Goal: Task Accomplishment & Management: Complete application form

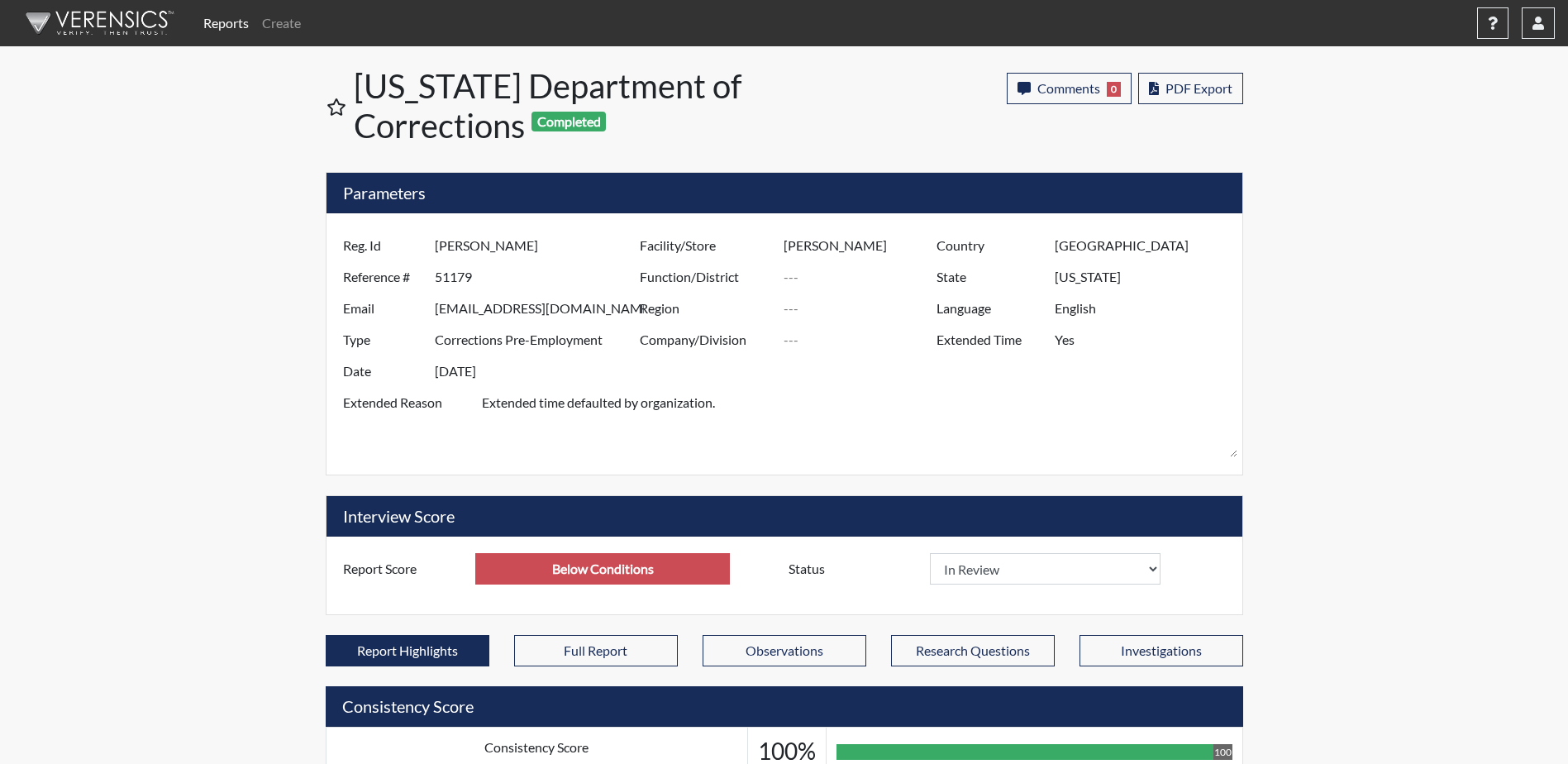
select select
click at [125, 27] on img at bounding box center [97, 23] width 191 height 50
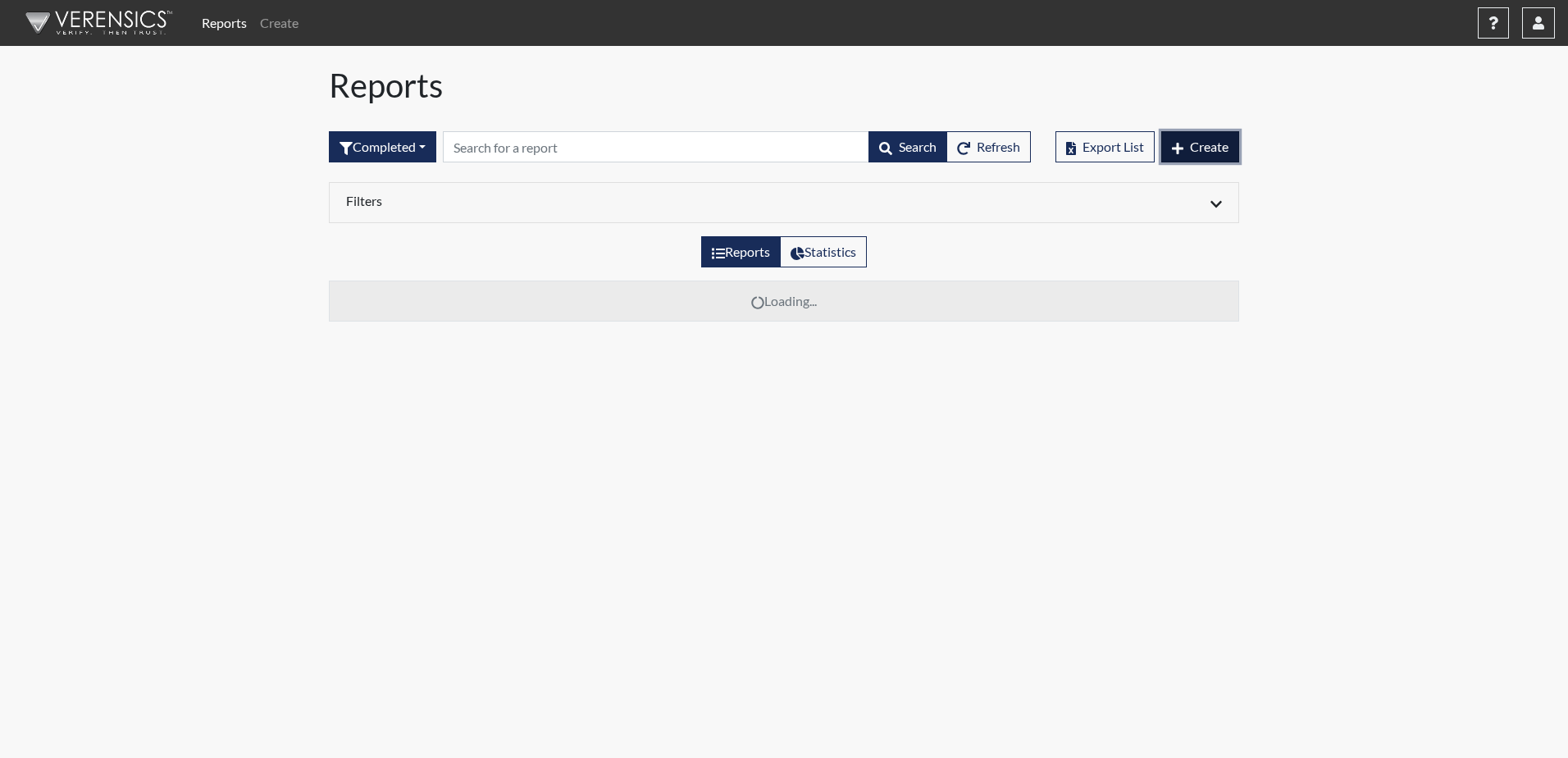
click at [1209, 147] on span "Create" at bounding box center [1209, 146] width 38 height 16
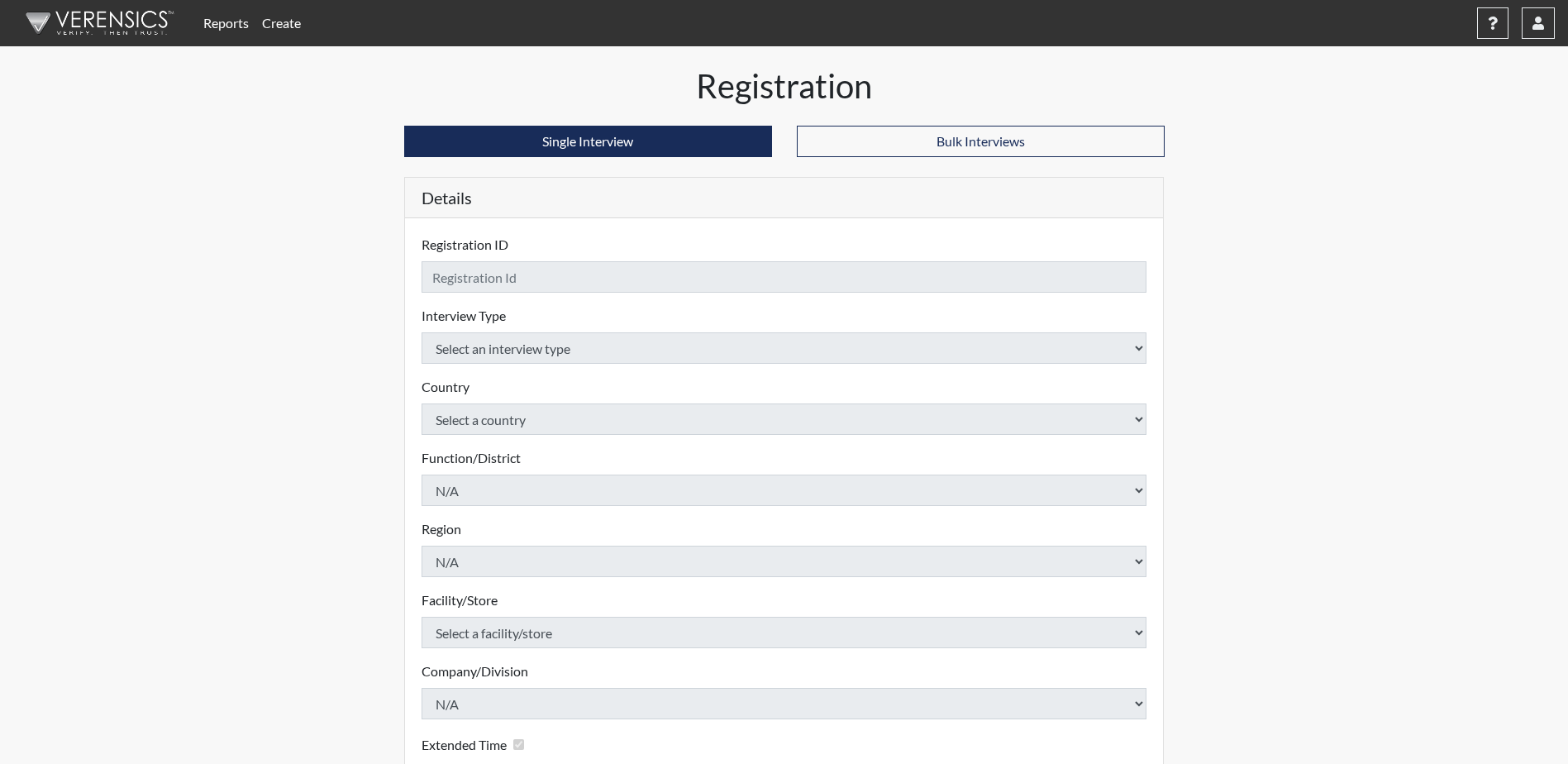
checkbox input "true"
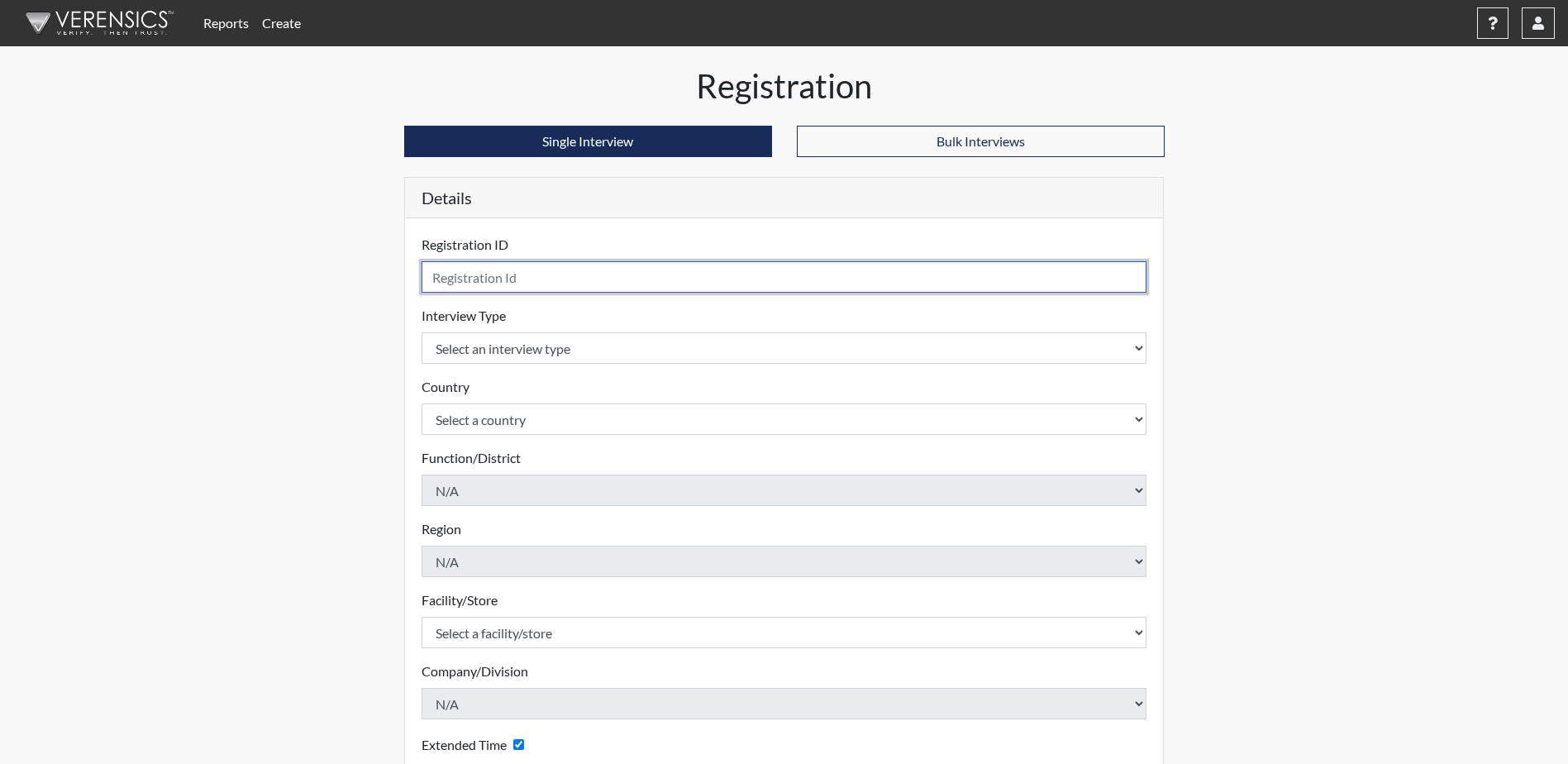
click at [533, 283] on input "text" at bounding box center [784, 277] width 726 height 31
type input "b"
type input "[PERSON_NAME] 8101"
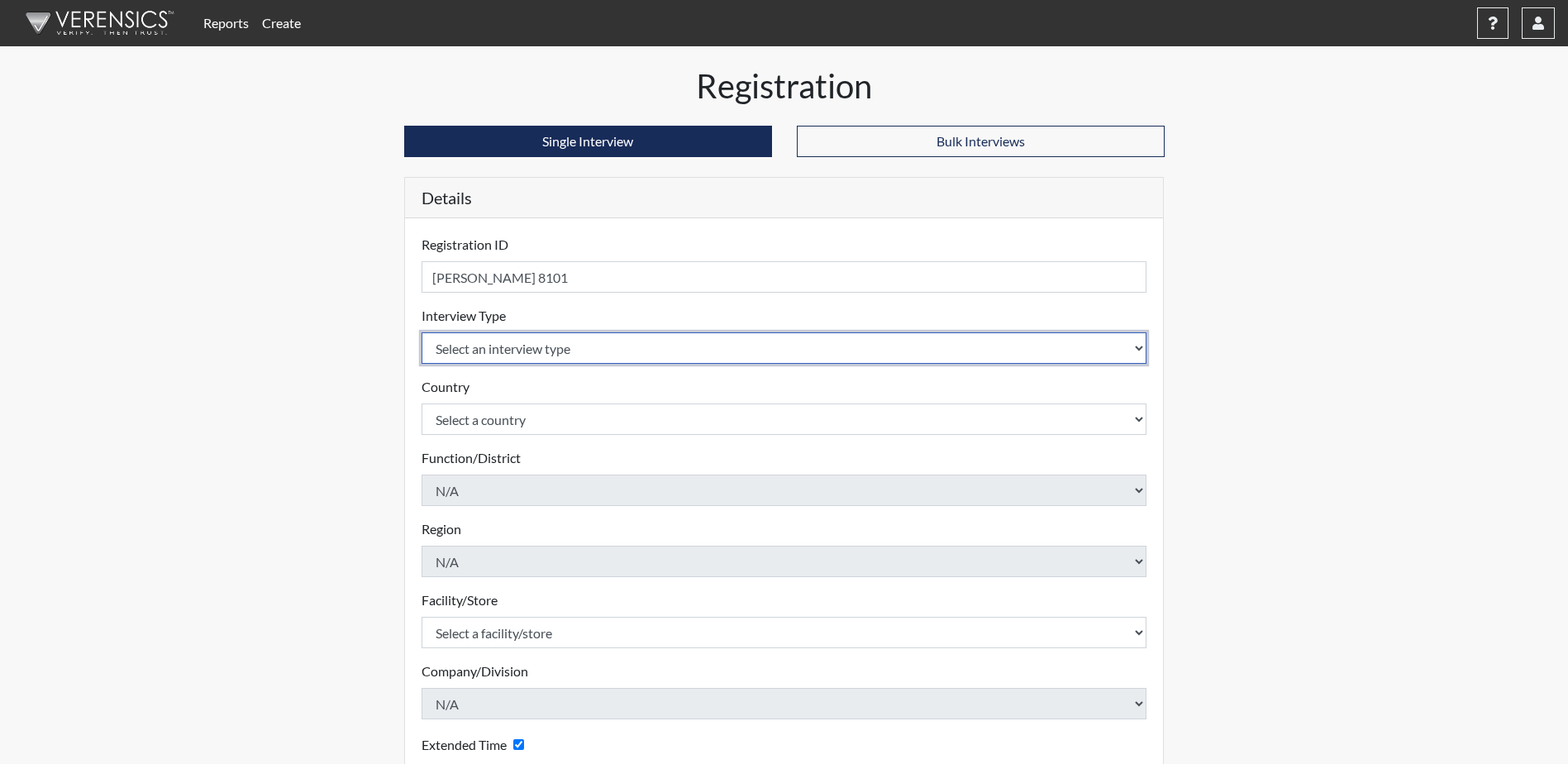
click at [481, 343] on select "Select an interview type Corrections Pre-Employment" at bounding box center [784, 348] width 726 height 31
select select "ff733e93-e1bf-11ea-9c9f-0eff0cf7eb8f"
click at [422, 332] on select "Select an interview type Corrections Pre-Employment" at bounding box center [784, 348] width 726 height 31
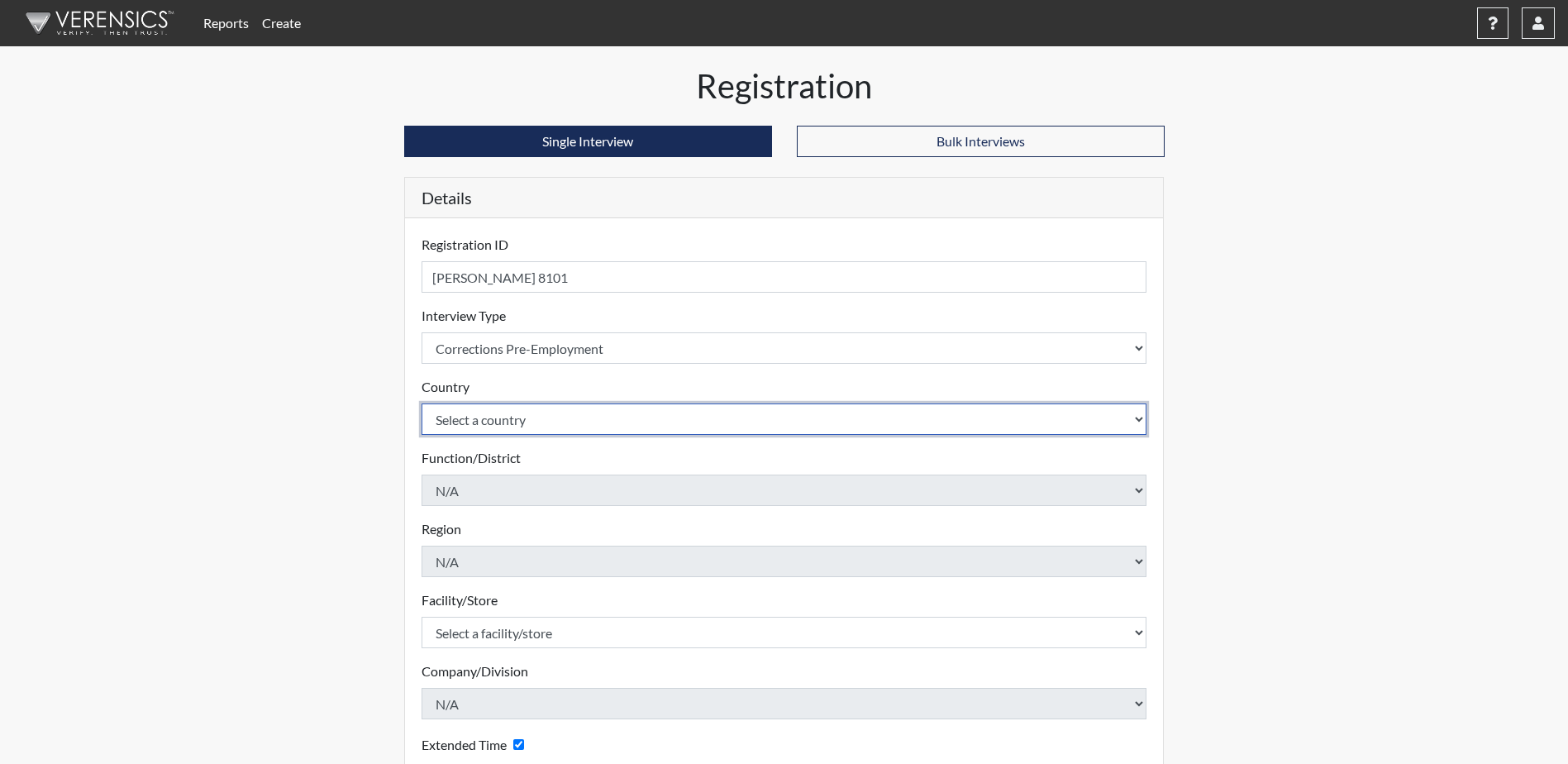
click at [500, 422] on select "Select a country [GEOGRAPHIC_DATA] [GEOGRAPHIC_DATA]" at bounding box center [784, 419] width 726 height 31
select select "united-states-of-[GEOGRAPHIC_DATA]"
click at [422, 403] on select "Select a country [GEOGRAPHIC_DATA] [GEOGRAPHIC_DATA]" at bounding box center [784, 419] width 726 height 31
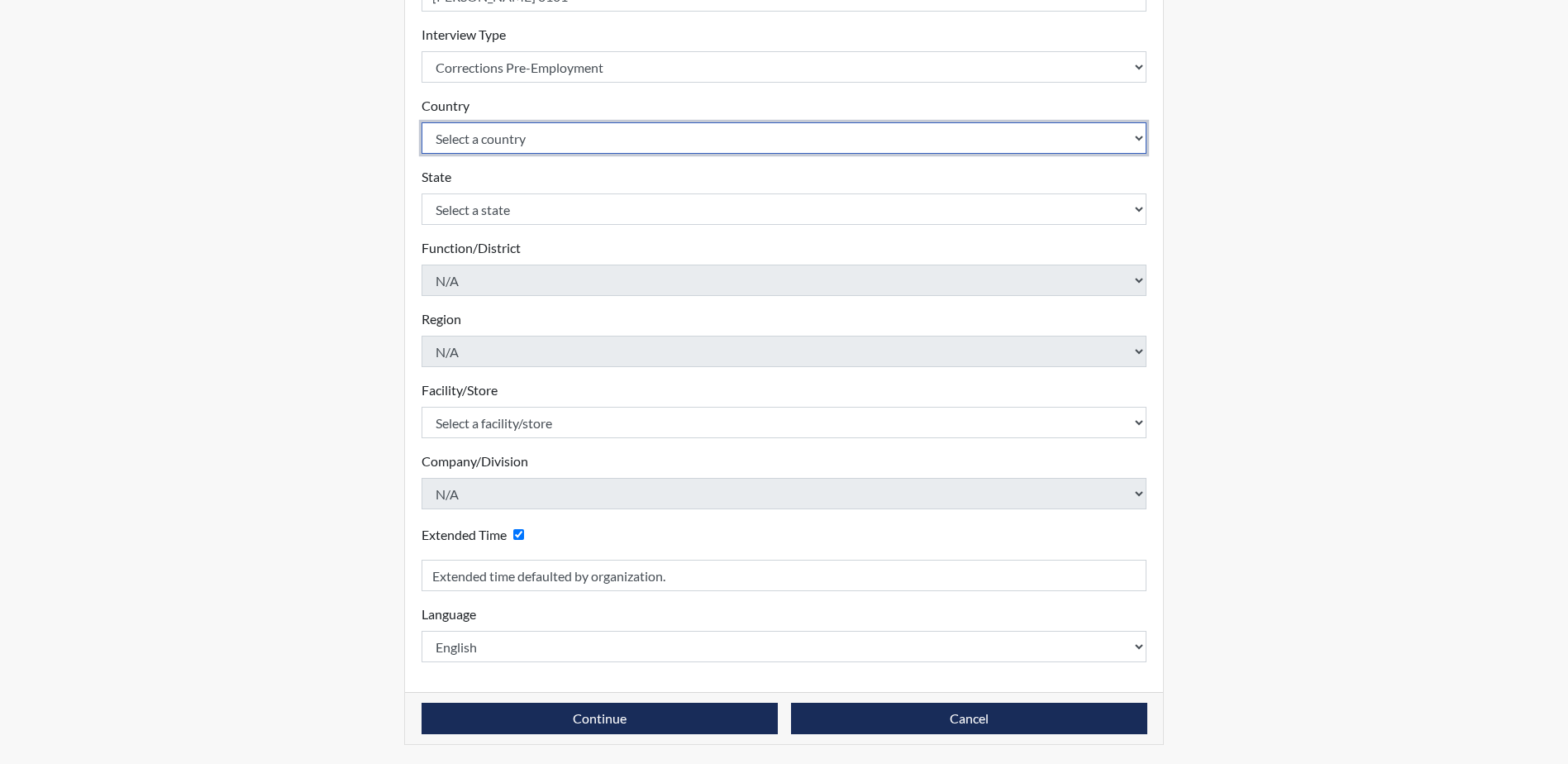
scroll to position [282, 0]
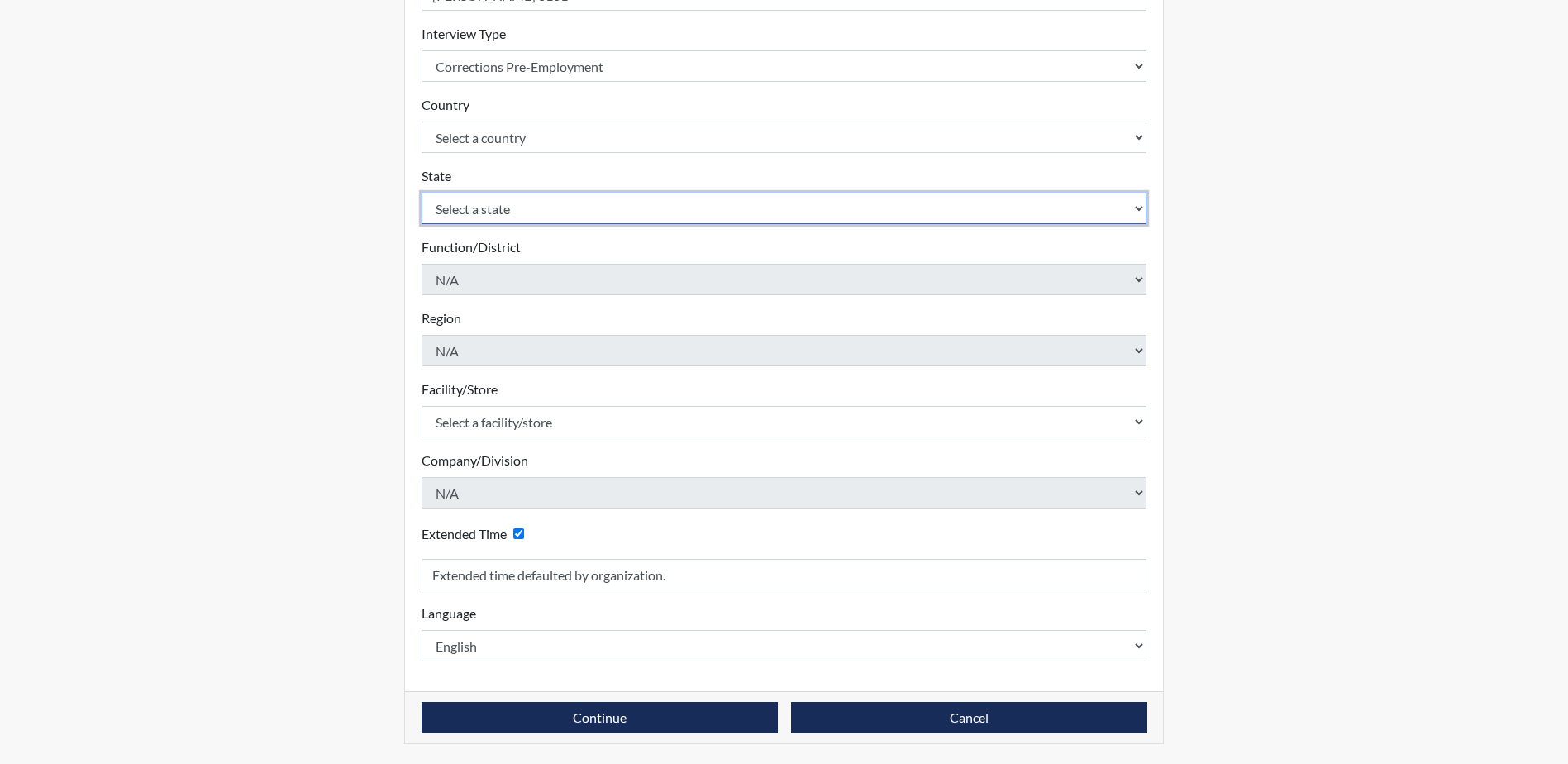
drag, startPoint x: 453, startPoint y: 213, endPoint x: 466, endPoint y: 221, distance: 15.3
click at [453, 213] on select "Select a state [US_STATE] [US_STATE] [US_STATE] [US_STATE] [US_STATE] [US_STATE…" at bounding box center [784, 208] width 726 height 31
select select "SC"
click at [422, 192] on select "Select a state [US_STATE] [US_STATE] [US_STATE] [US_STATE] [US_STATE] [US_STATE…" at bounding box center [784, 208] width 726 height 31
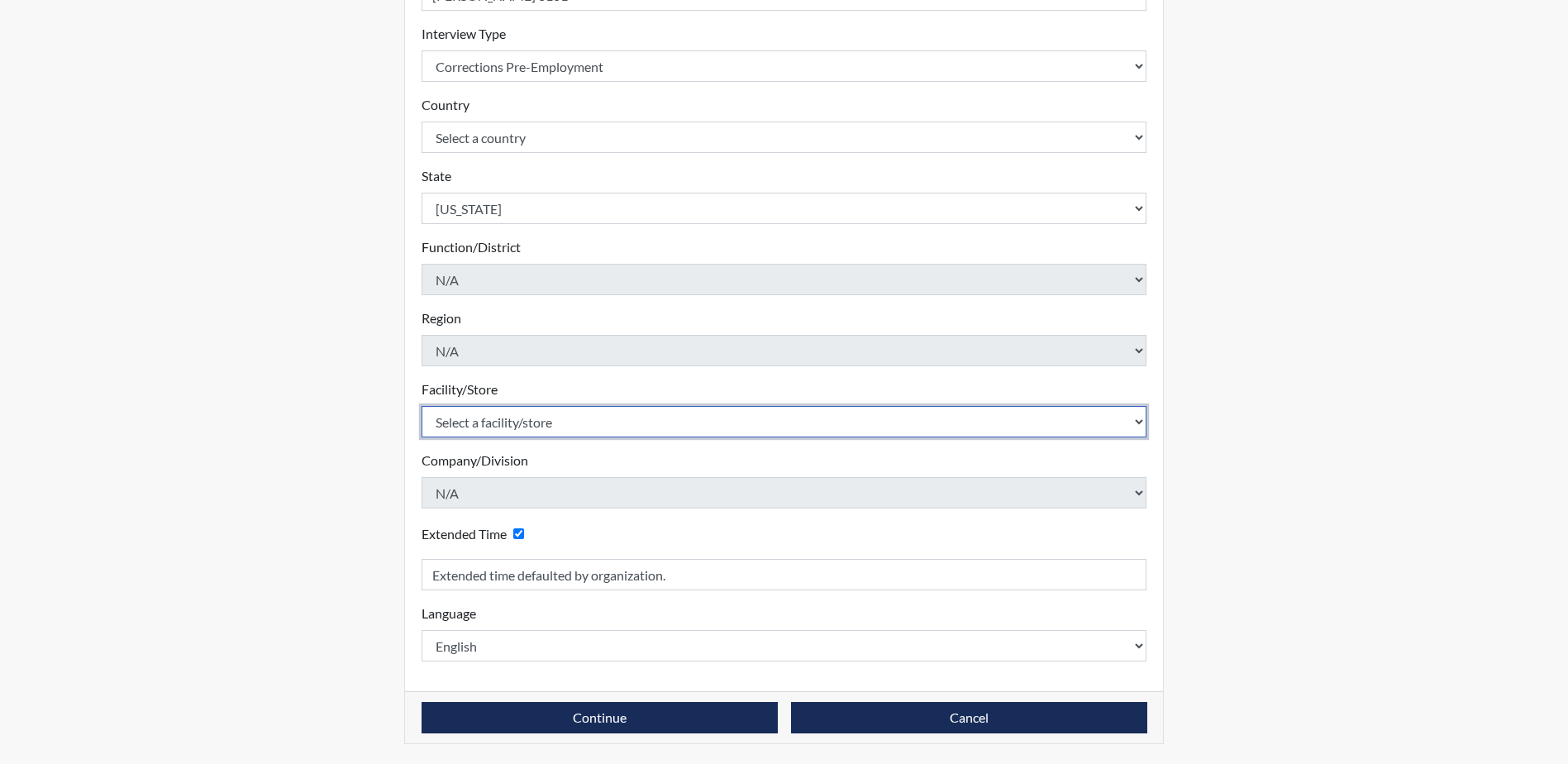
click at [753, 422] on select "Select a facility/store [GEOGRAPHIC_DATA] CI Broad River CI [PERSON_NAME] CI Di…" at bounding box center [784, 422] width 726 height 31
select select "e65c35f8-7a86-4895-8b3d-ac57a8e9252b"
click at [422, 406] on select "Select a facility/store [GEOGRAPHIC_DATA] CI Broad River CI [PERSON_NAME] CI Di…" at bounding box center [784, 422] width 726 height 31
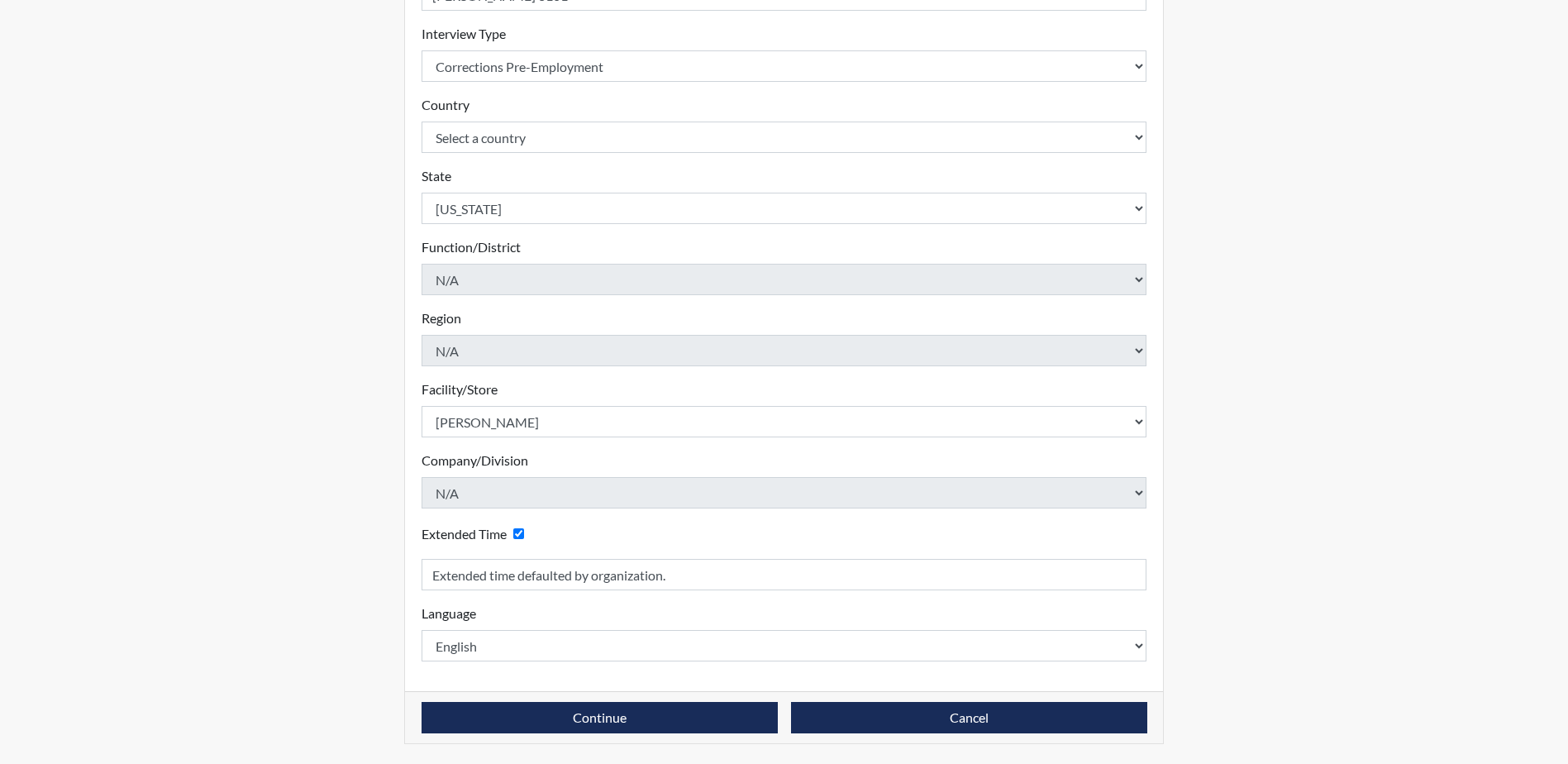
click at [1298, 247] on div "Reports Create Help Center × Verensics Best Practices How to successfully use t…" at bounding box center [784, 241] width 1568 height 1046
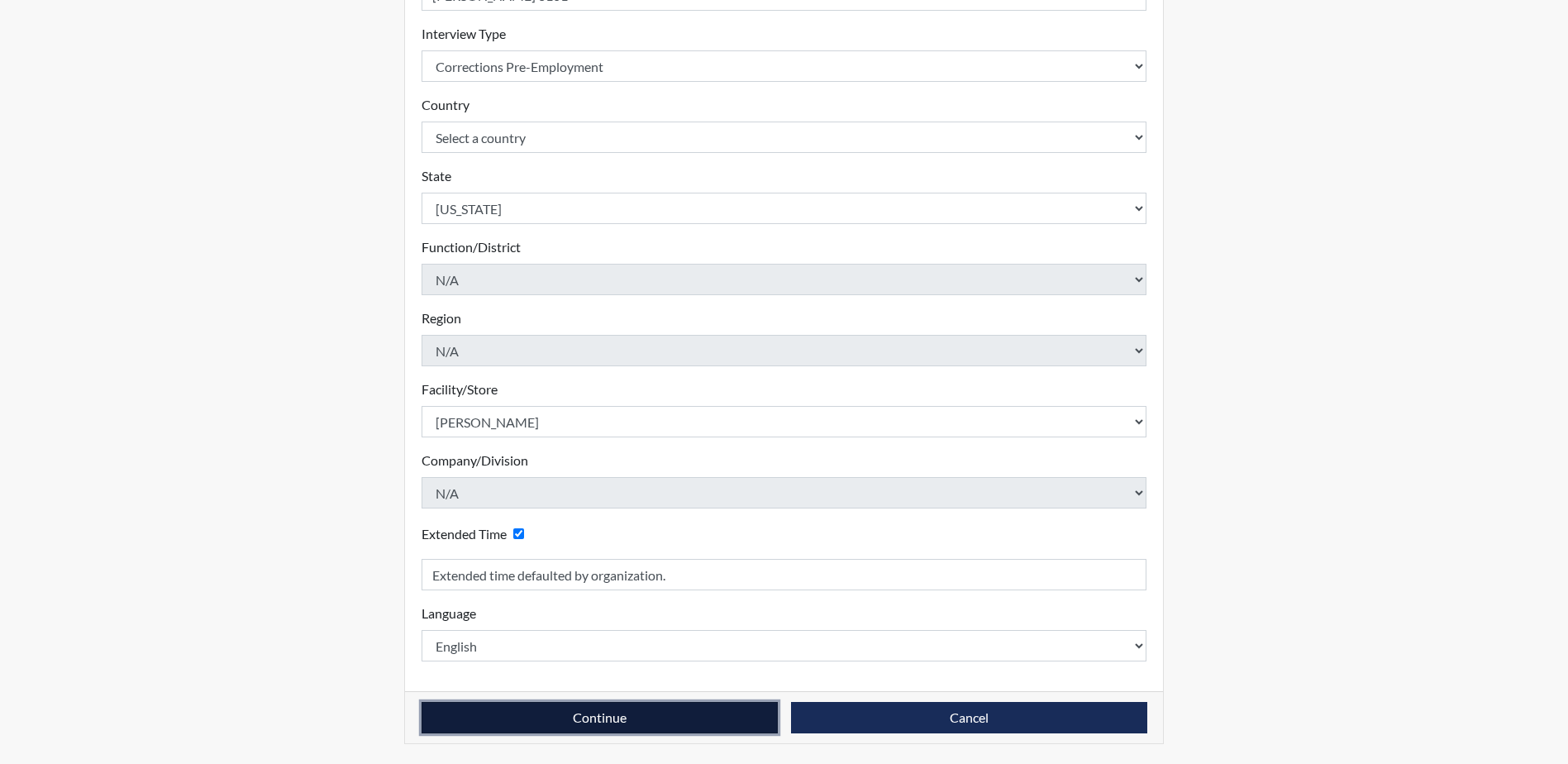
click at [573, 723] on button "Continue" at bounding box center [599, 717] width 356 height 31
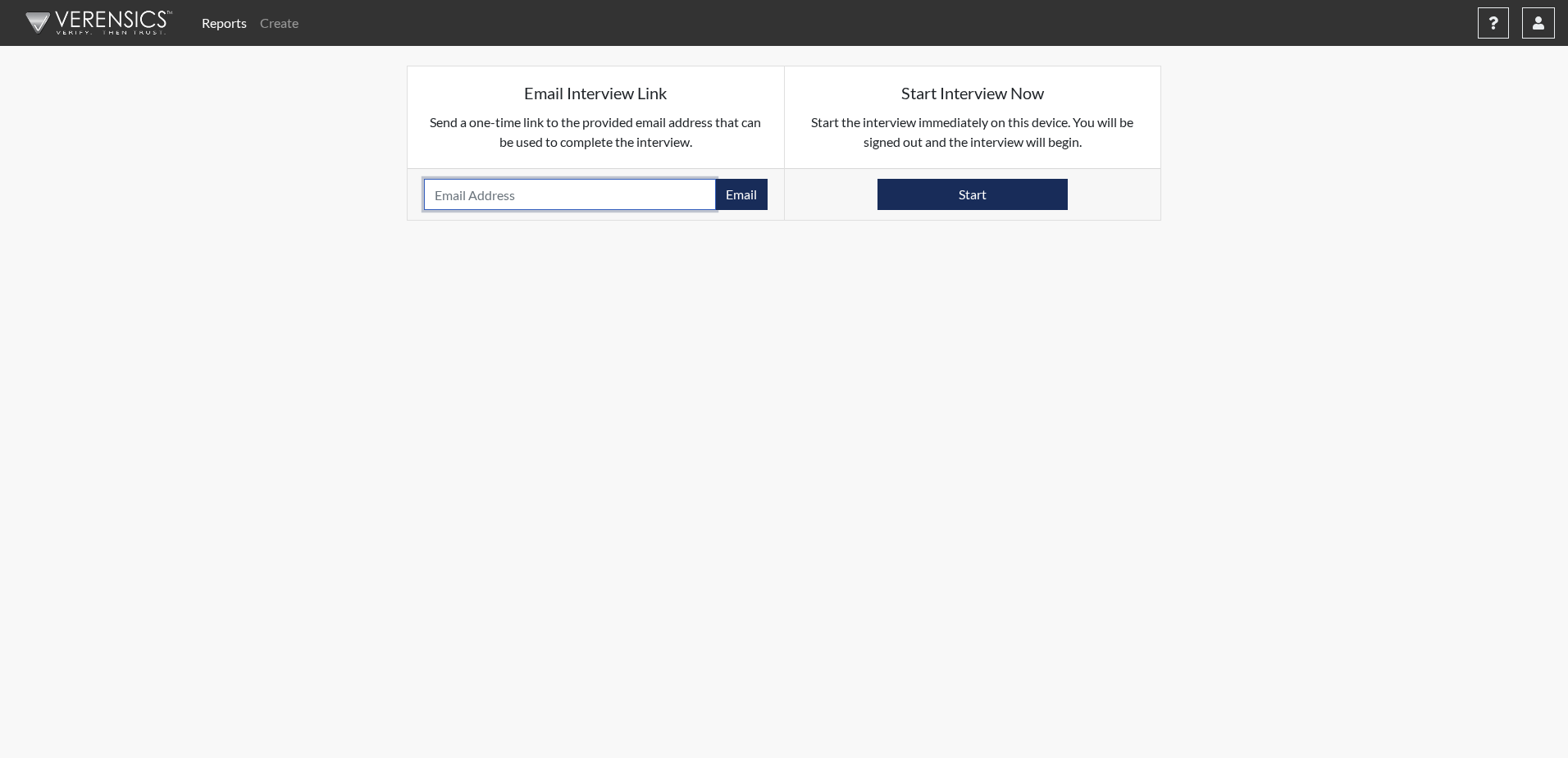
click at [579, 189] on input "email" at bounding box center [570, 195] width 292 height 31
type input "[EMAIL_ADDRESS][DOMAIN_NAME]"
click at [752, 203] on button "Email" at bounding box center [741, 195] width 52 height 31
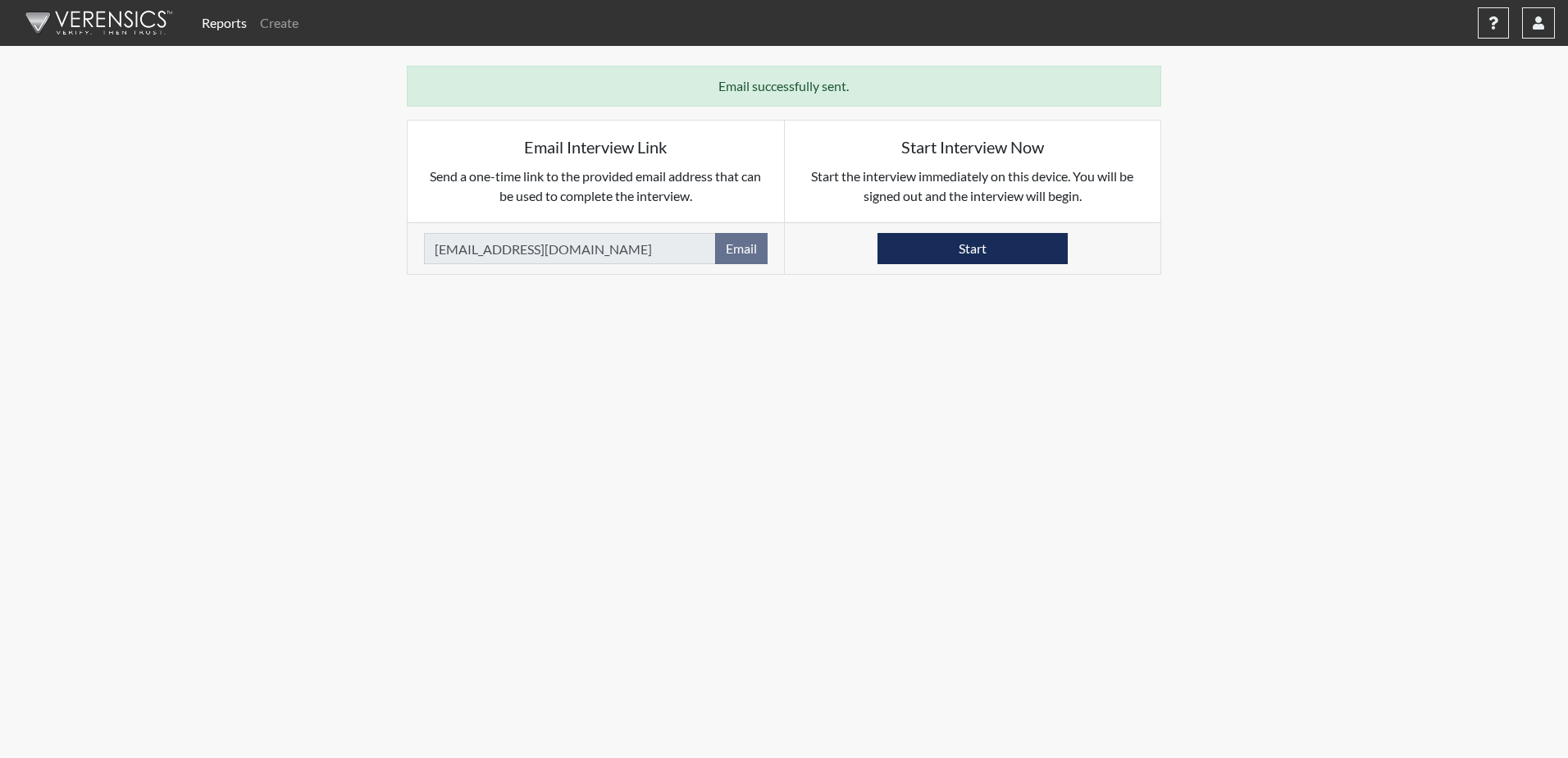
click at [139, 26] on img at bounding box center [96, 23] width 189 height 49
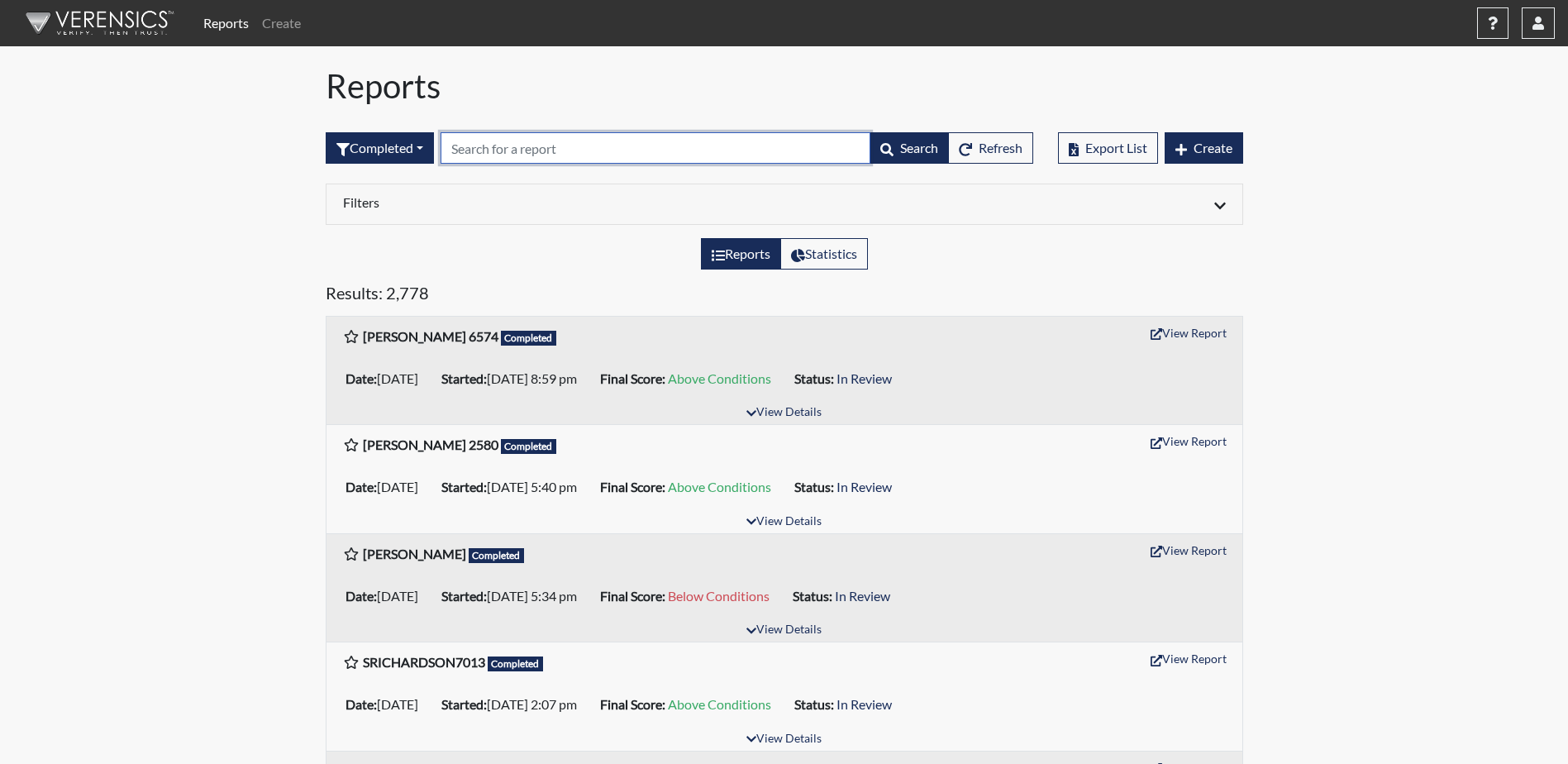
click at [519, 156] on input "text" at bounding box center [656, 148] width 430 height 31
click at [1202, 146] on span "Create" at bounding box center [1214, 147] width 39 height 16
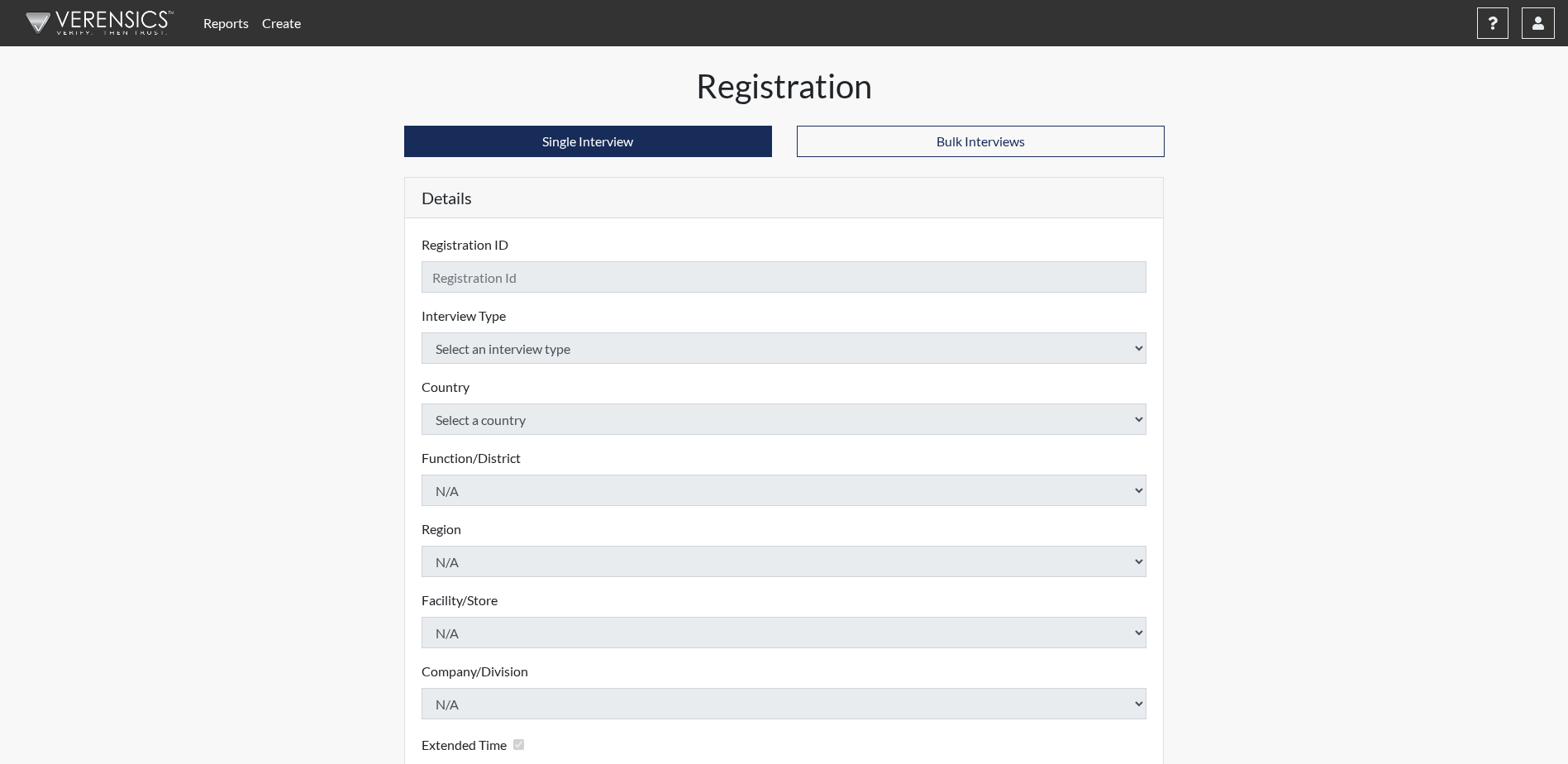
checkbox input "true"
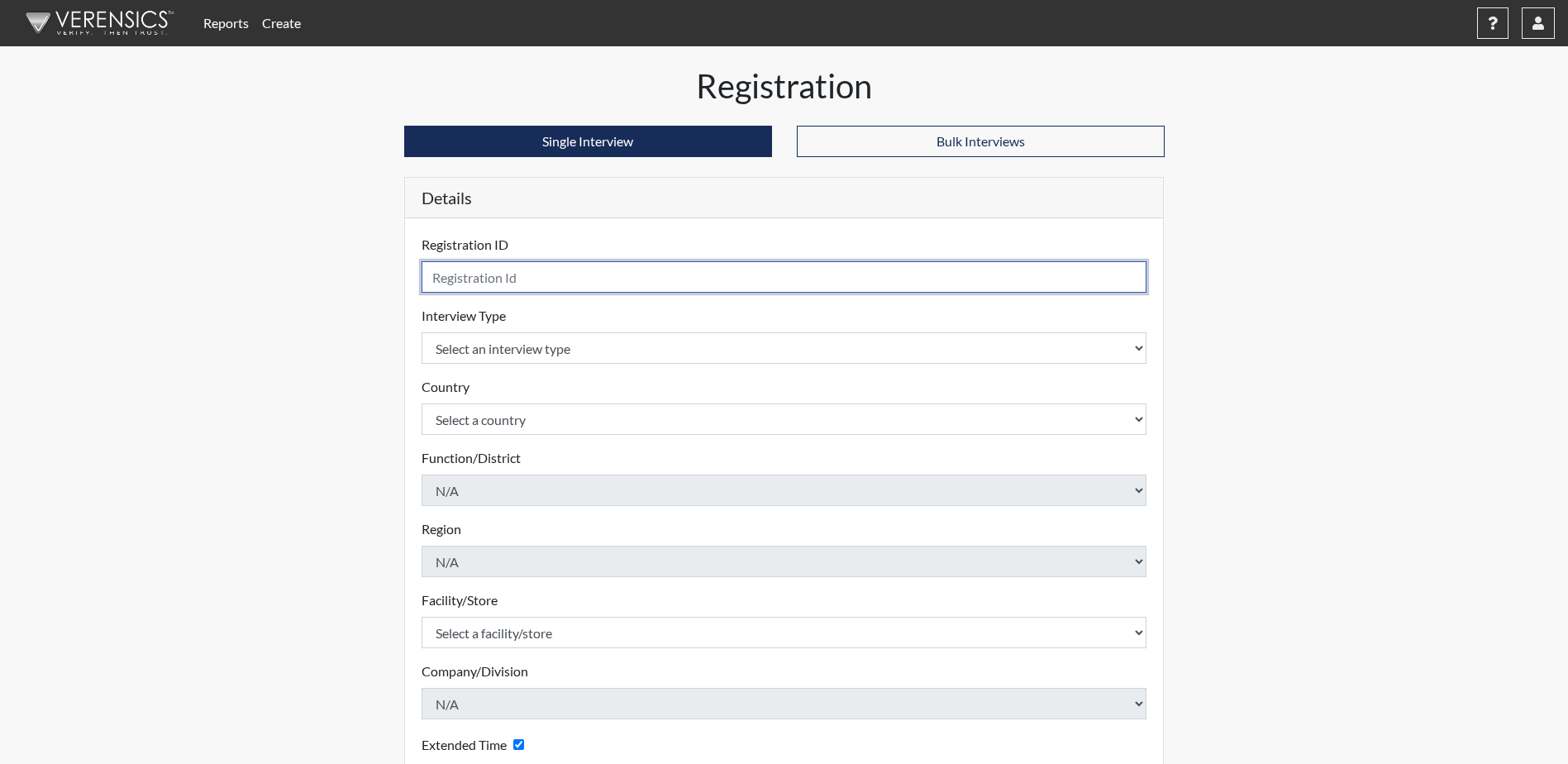
click at [603, 271] on input "text" at bounding box center [784, 277] width 726 height 31
type input "[PERSON_NAME] 3146"
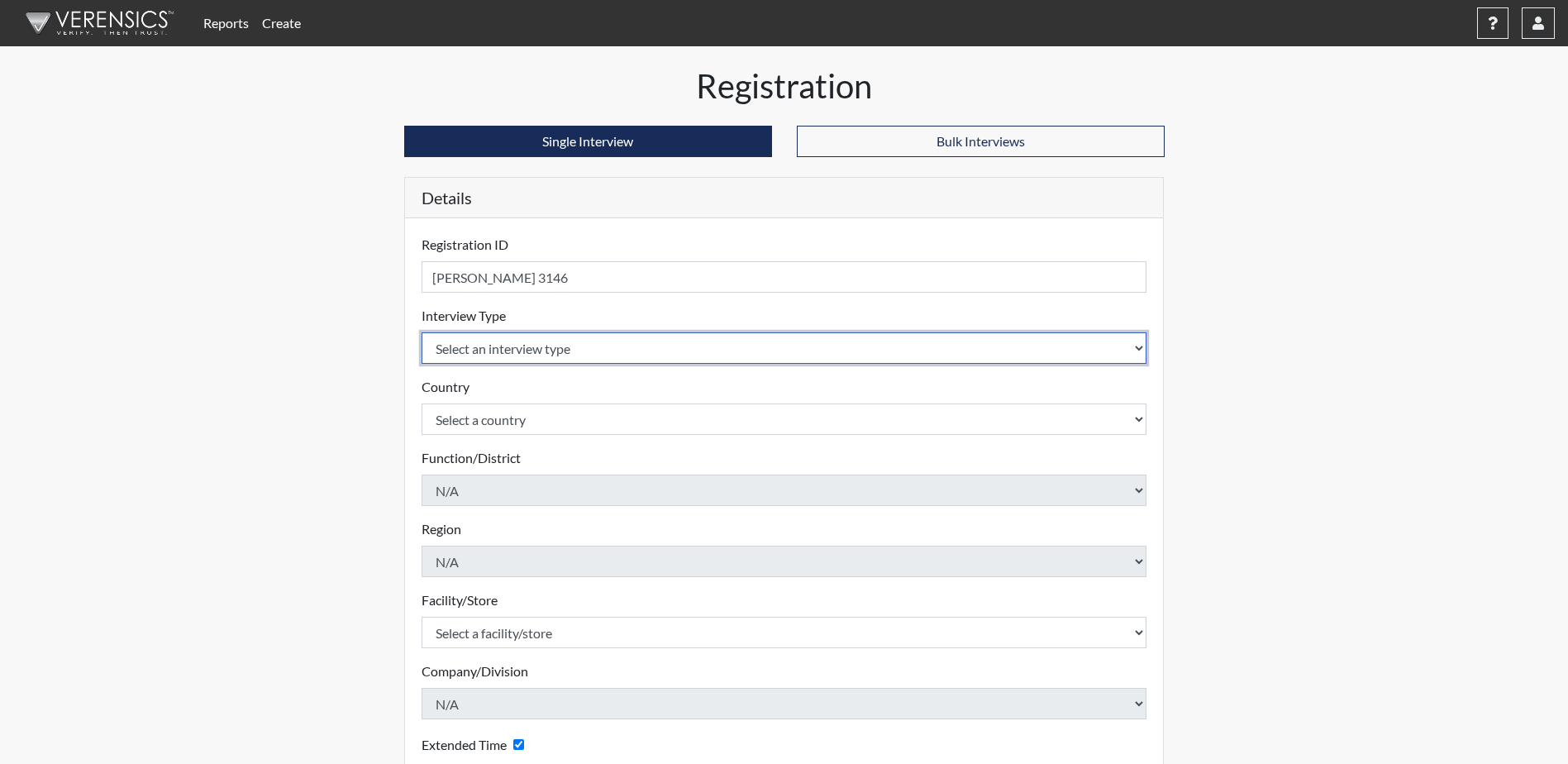
click at [519, 348] on select "Select an interview type Corrections Pre-Employment" at bounding box center [784, 348] width 726 height 31
select select "ff733e93-e1bf-11ea-9c9f-0eff0cf7eb8f"
click at [422, 332] on select "Select an interview type Corrections Pre-Employment" at bounding box center [784, 348] width 726 height 31
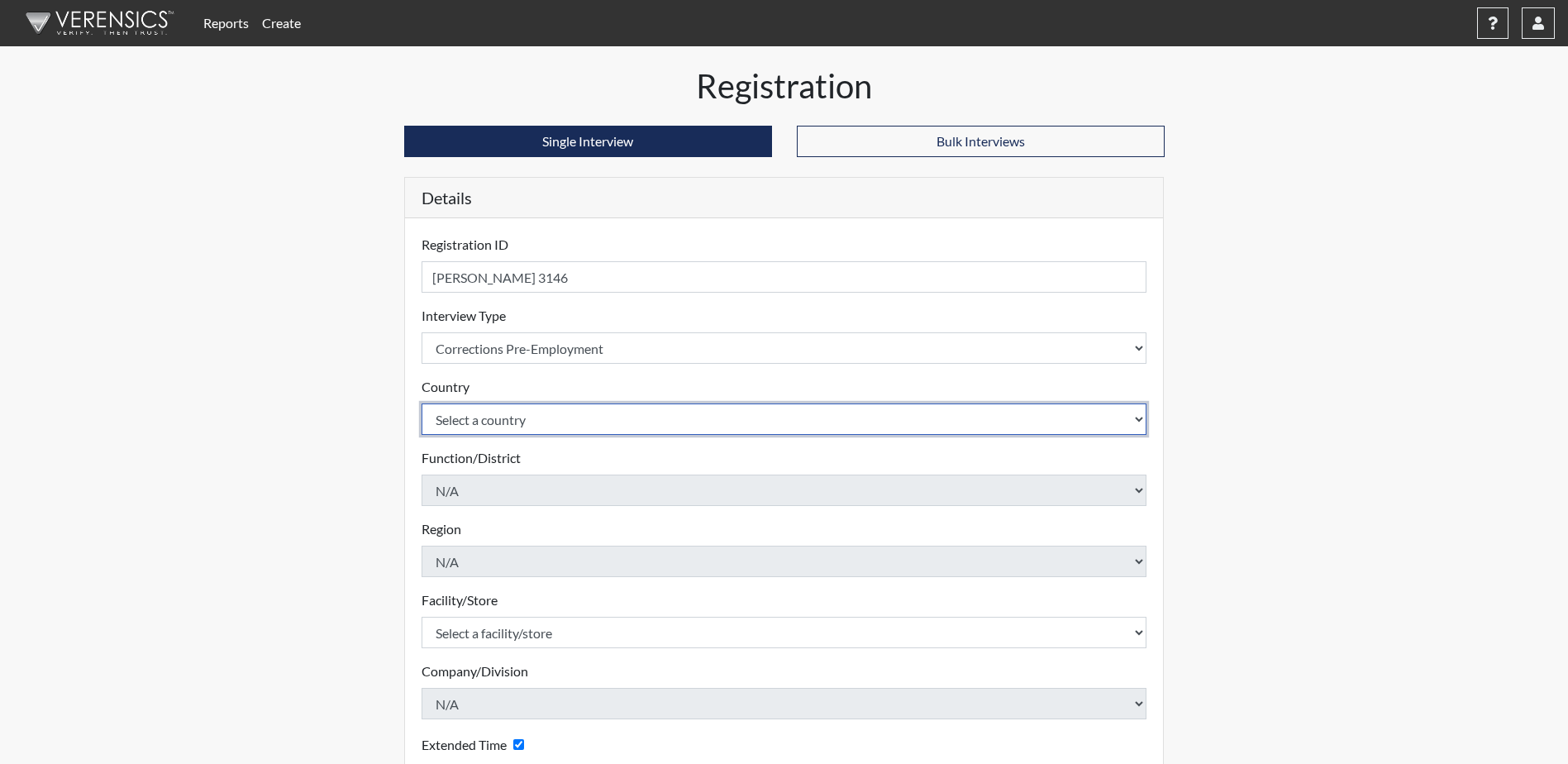
click at [529, 421] on select "Select a country [GEOGRAPHIC_DATA] [GEOGRAPHIC_DATA]" at bounding box center [784, 419] width 726 height 31
select select "united-states-of-[GEOGRAPHIC_DATA]"
click at [422, 403] on select "Select a country [GEOGRAPHIC_DATA] [GEOGRAPHIC_DATA]" at bounding box center [784, 419] width 726 height 31
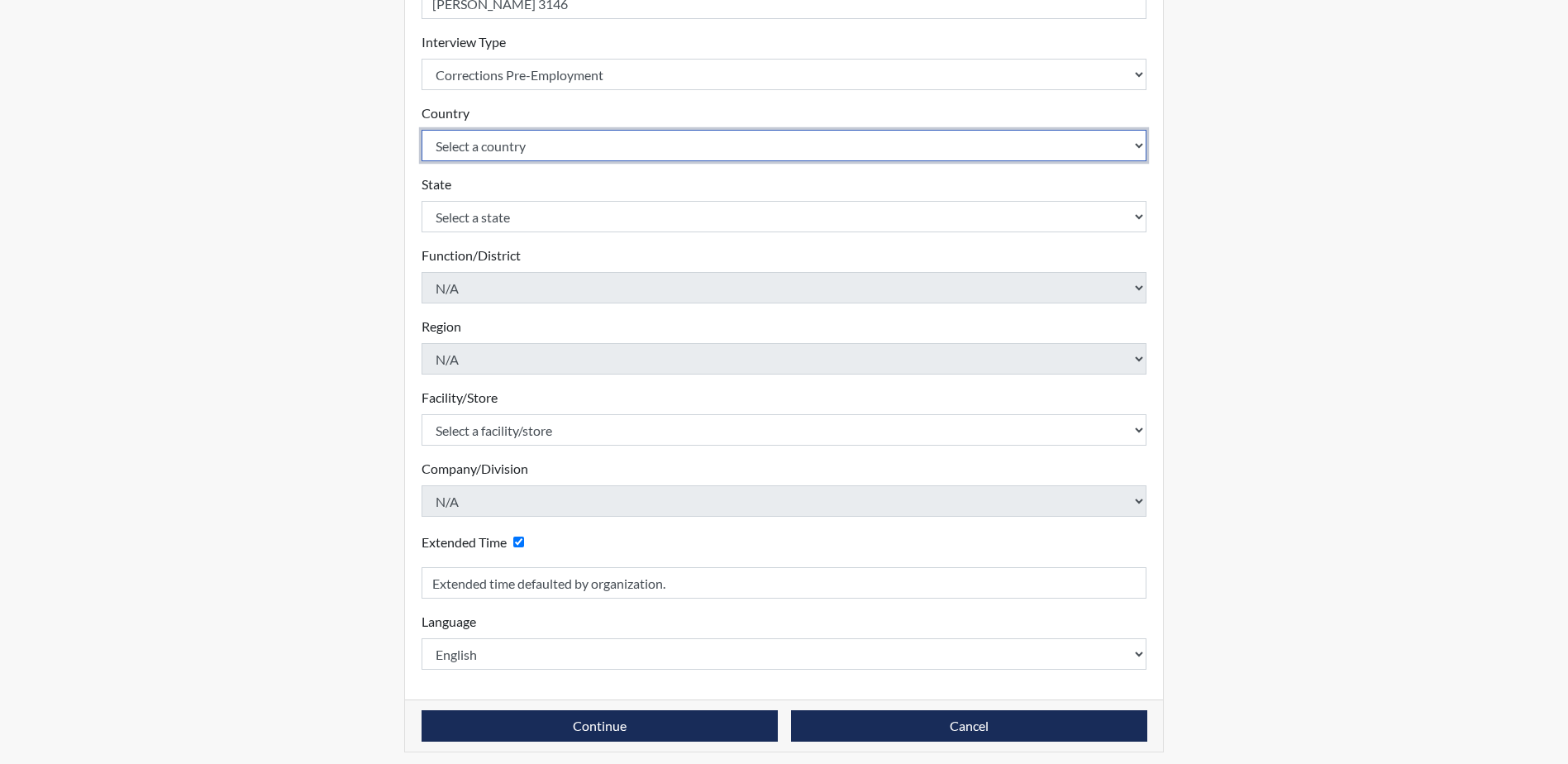
scroll to position [282, 0]
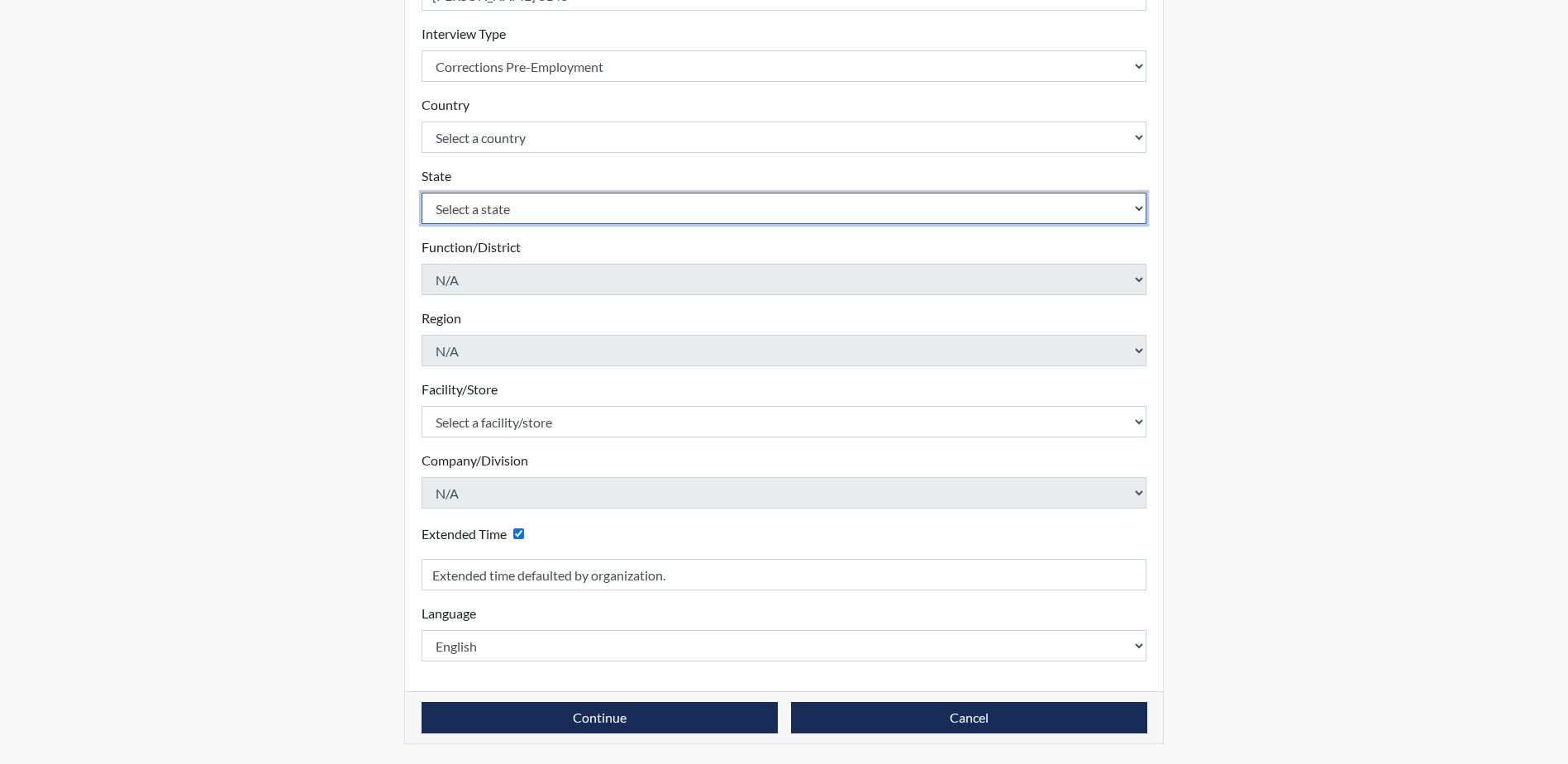
click at [575, 208] on select "Select a state [US_STATE] [US_STATE] [US_STATE] [US_STATE] [US_STATE] [US_STATE…" at bounding box center [784, 208] width 726 height 31
select select "SC"
click at [422, 192] on select "Select a state [US_STATE] [US_STATE] [US_STATE] [US_STATE] [US_STATE] [US_STATE…" at bounding box center [784, 208] width 726 height 31
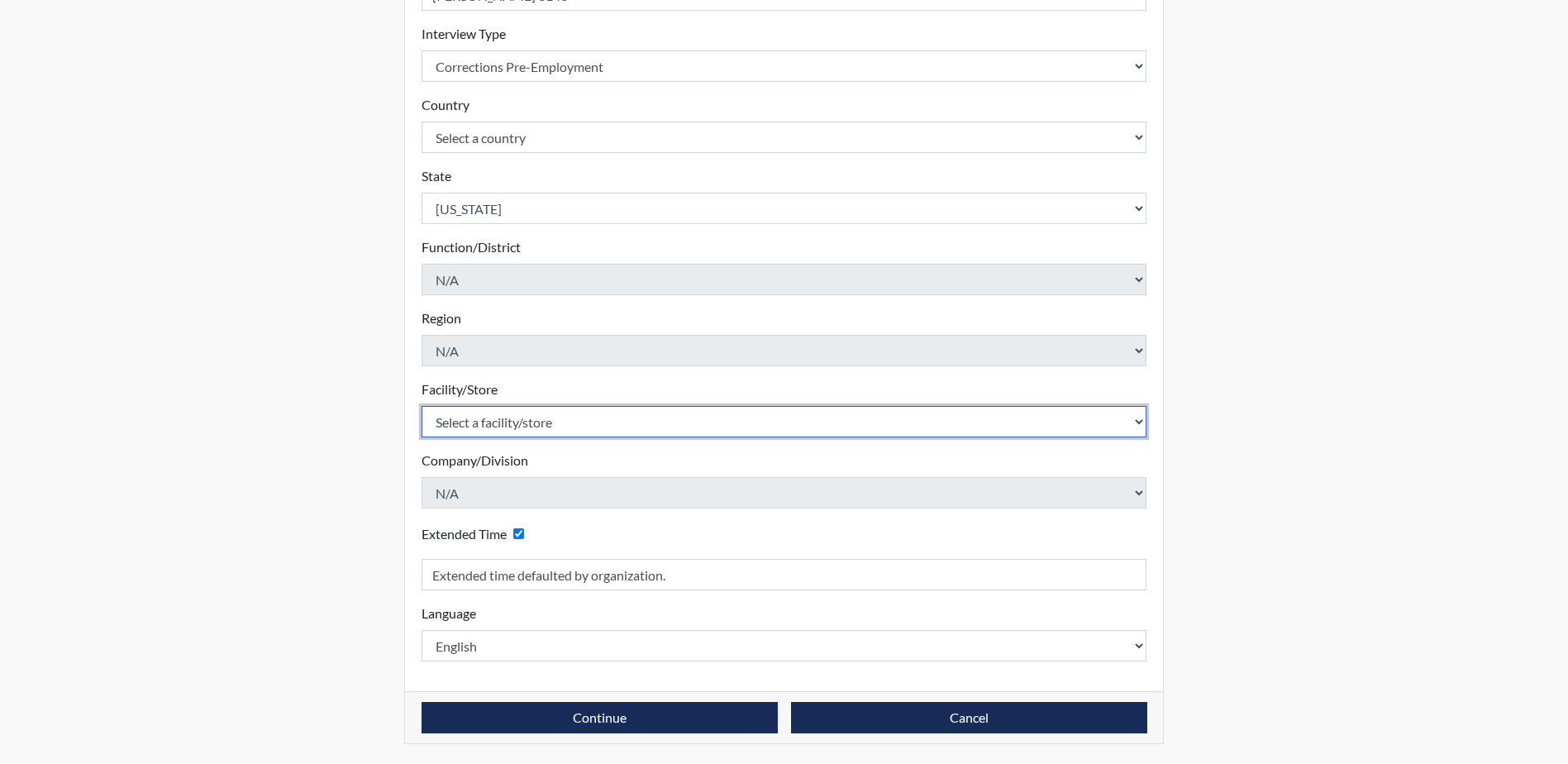
click at [588, 423] on select "Select a facility/store [GEOGRAPHIC_DATA] CI Broad River CI [PERSON_NAME] CI Di…" at bounding box center [784, 422] width 726 height 31
select select "0fbf9ed8-e25b-4d33-946b-a823e2cde76c"
click at [422, 406] on select "Select a facility/store [GEOGRAPHIC_DATA] CI Broad River CI [PERSON_NAME] CI Di…" at bounding box center [784, 422] width 726 height 31
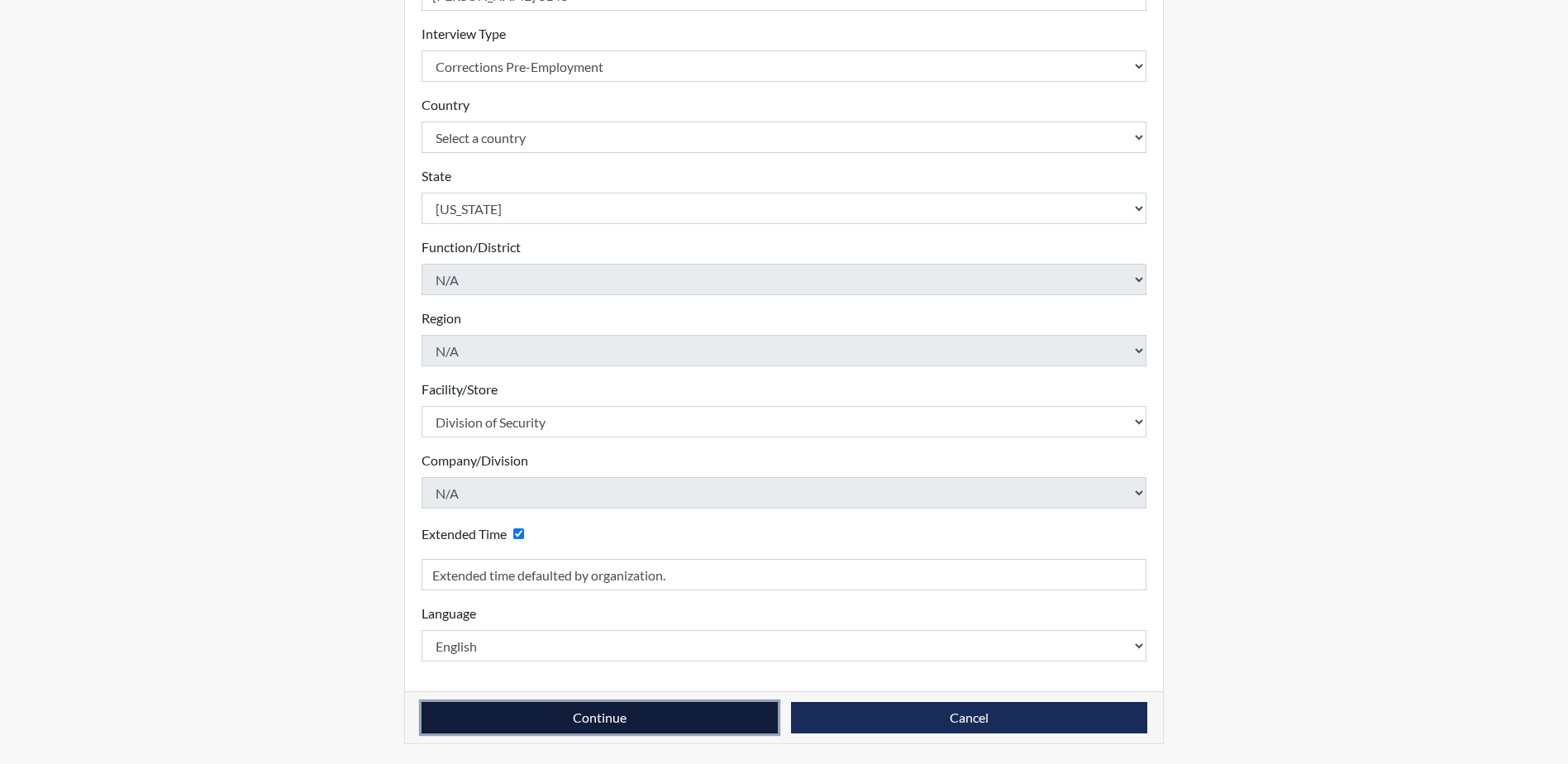
click at [558, 723] on button "Continue" at bounding box center [599, 717] width 356 height 31
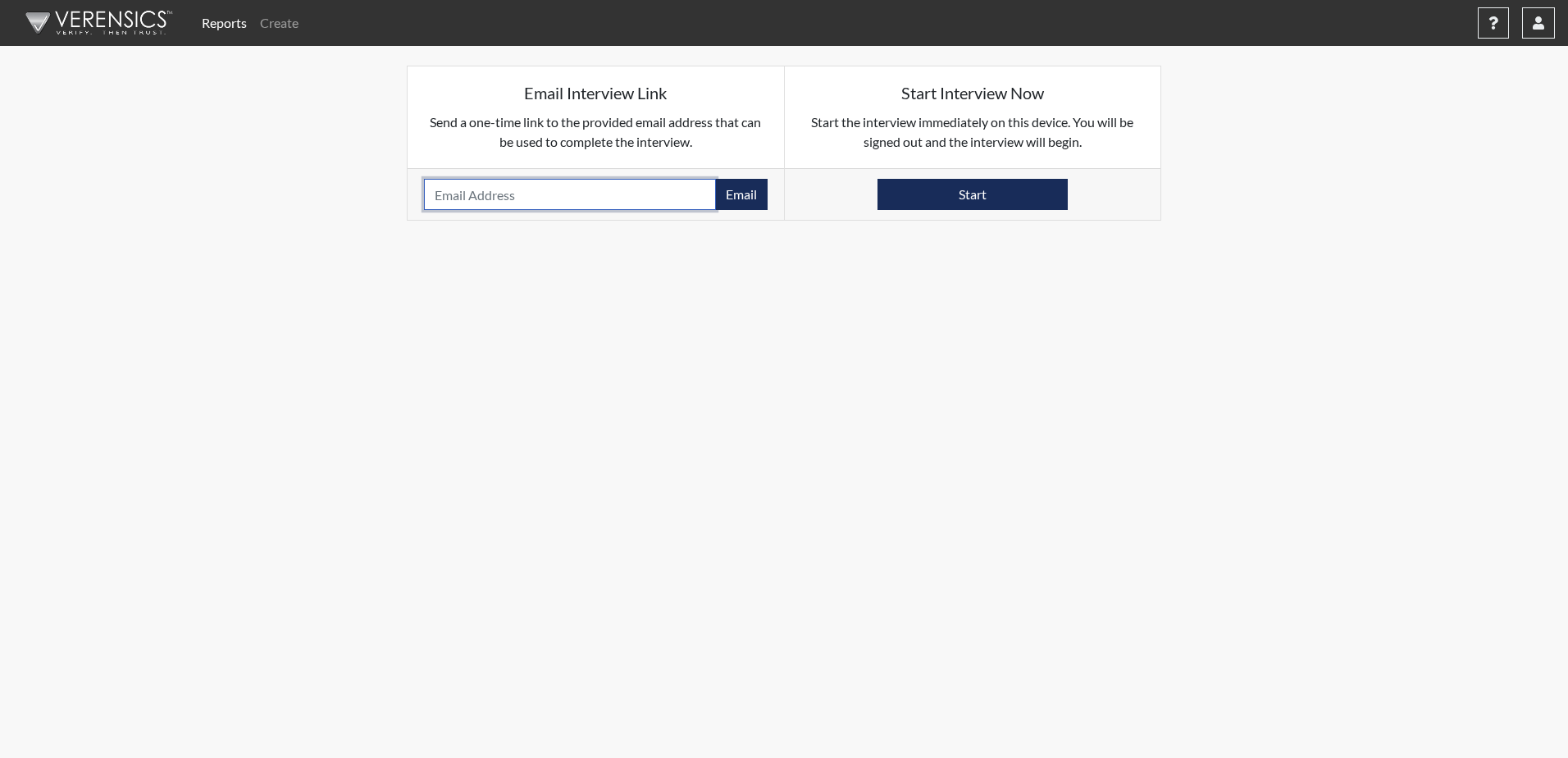
click at [601, 201] on input "email" at bounding box center [570, 195] width 292 height 31
type input "[EMAIL_ADDRESS][DOMAIN_NAME]"
click at [725, 193] on button "Email" at bounding box center [741, 195] width 52 height 31
